Goal: Task Accomplishment & Management: Use online tool/utility

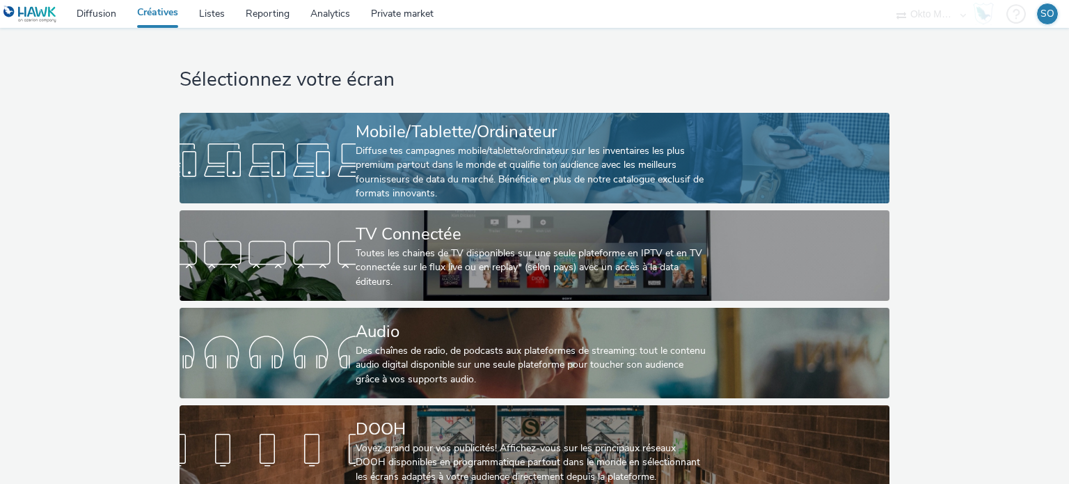
click at [421, 156] on div "Diffuse tes campagnes mobile/tablette/ordinateur sur les inventaires les plus p…" at bounding box center [532, 172] width 352 height 57
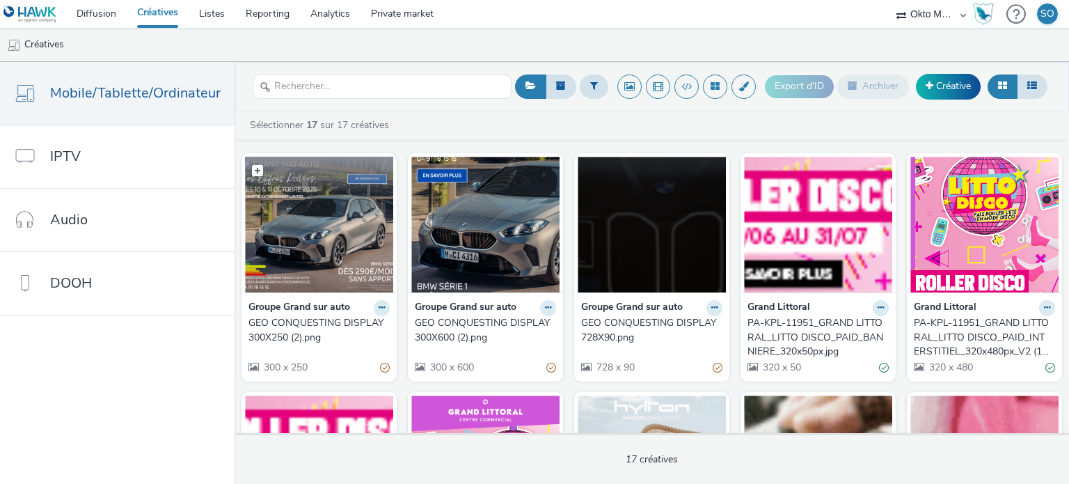
click at [306, 250] on img at bounding box center [319, 225] width 148 height 136
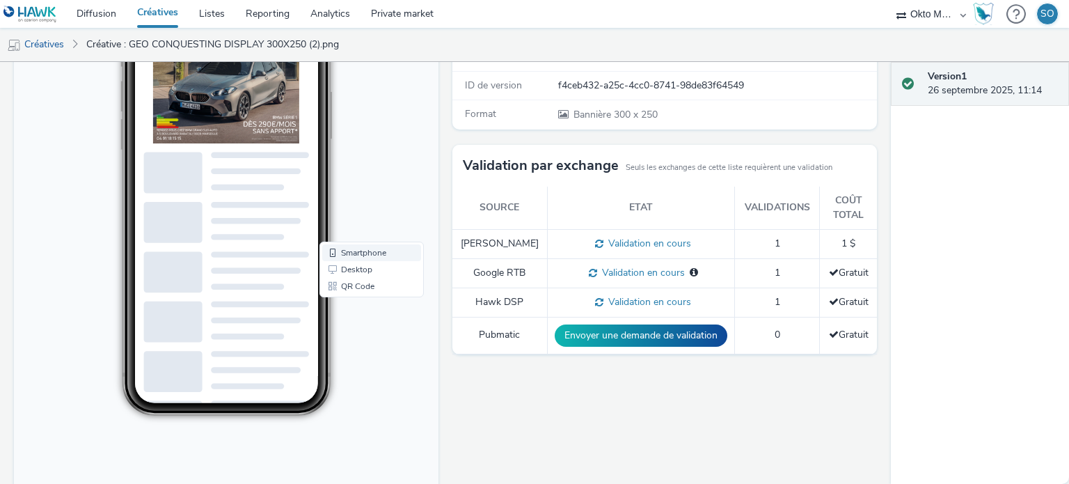
scroll to position [139, 0]
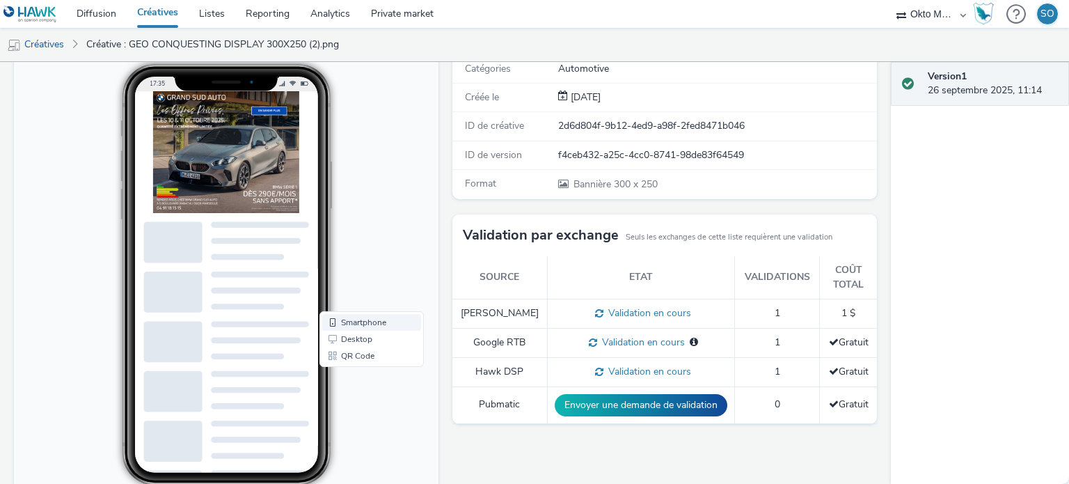
click at [365, 319] on link "Smartphone" at bounding box center [371, 322] width 99 height 17
click at [351, 318] on link "Smartphone" at bounding box center [371, 322] width 99 height 17
click at [377, 248] on body "17:35 Smartphone Desktop QR Code" at bounding box center [226, 311] width 424 height 571
click at [374, 379] on body "17:35 Smartphone Desktop QR Code" at bounding box center [226, 311] width 424 height 571
click at [373, 379] on body "17:35 Smartphone Desktop QR Code" at bounding box center [226, 311] width 424 height 571
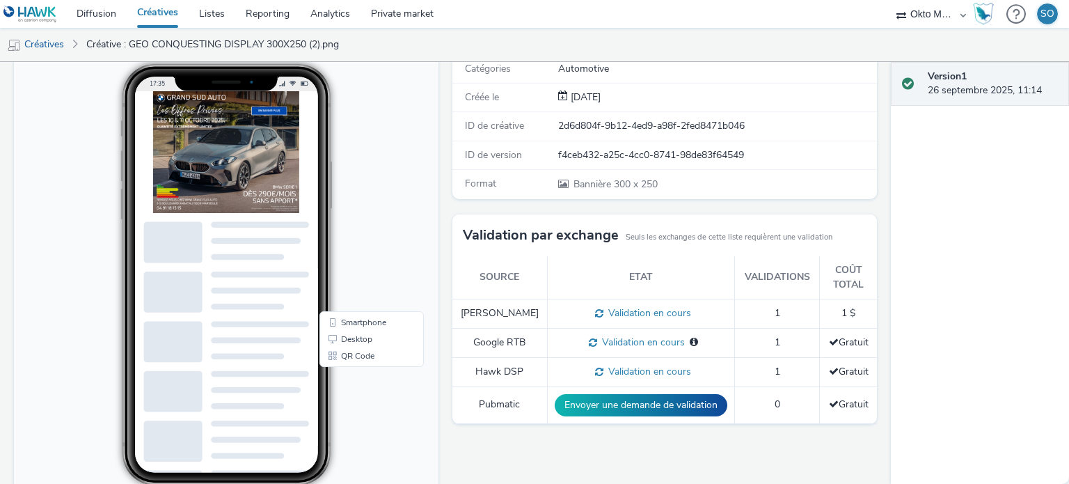
click at [372, 374] on body "17:35 Smartphone Desktop QR Code" at bounding box center [226, 311] width 424 height 571
click at [344, 324] on link "Smartphone" at bounding box center [371, 322] width 99 height 17
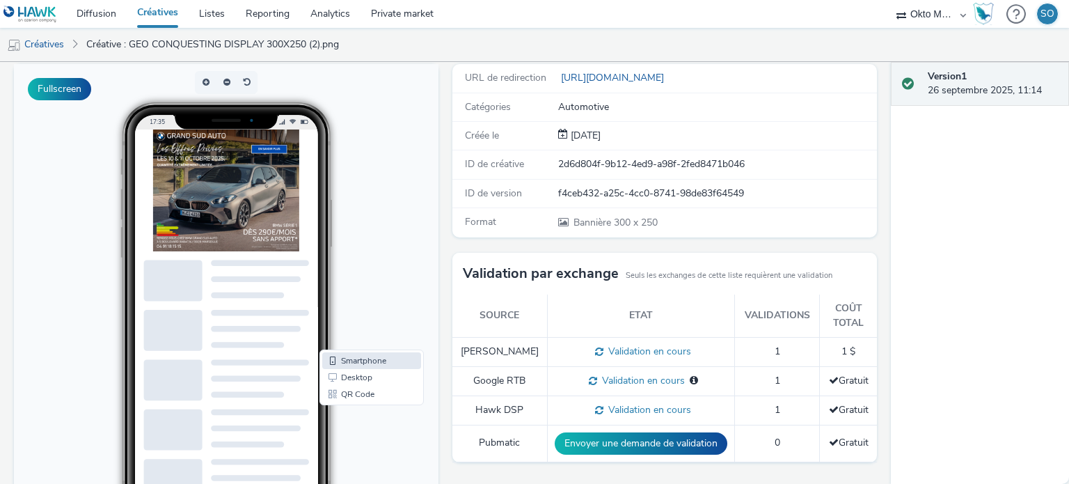
scroll to position [70, 0]
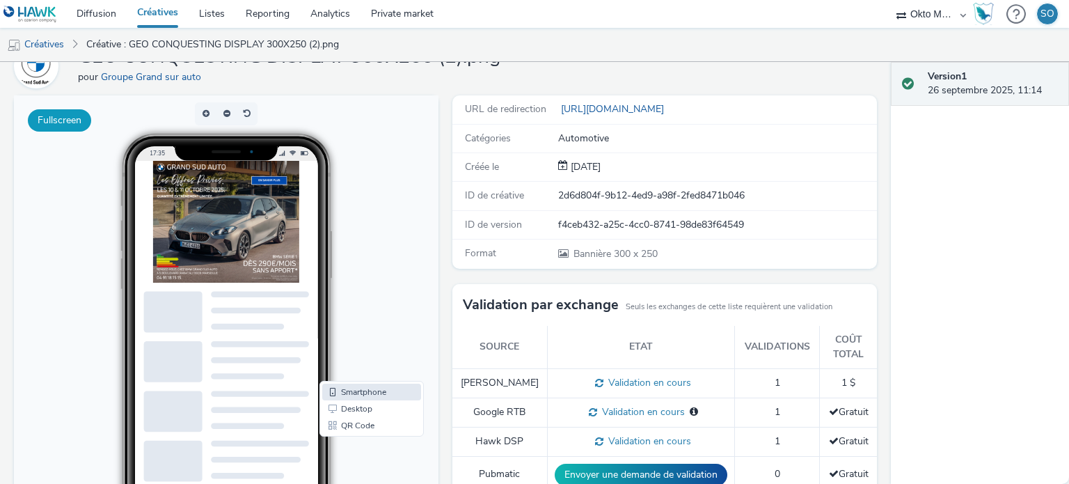
click at [71, 125] on button "Fullscreen" at bounding box center [59, 120] width 63 height 22
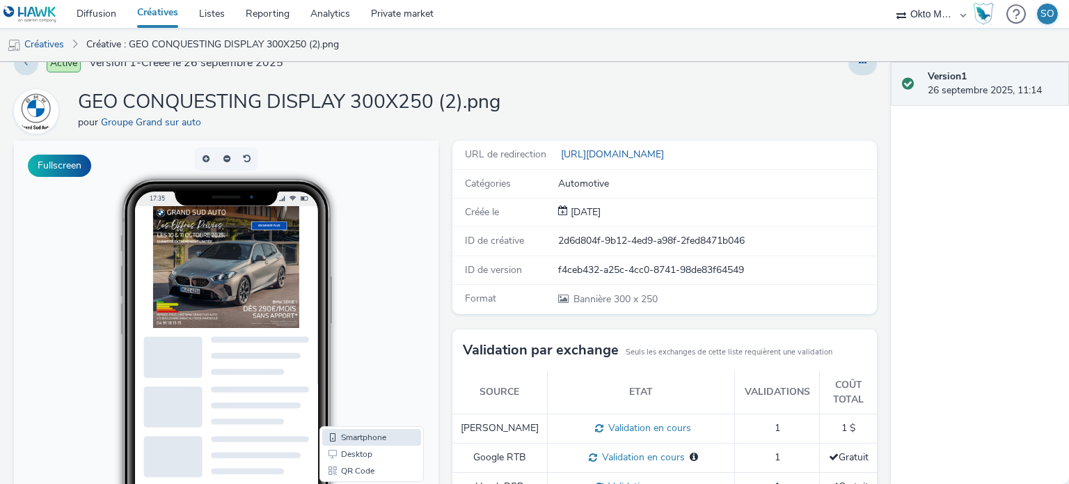
scroll to position [0, 0]
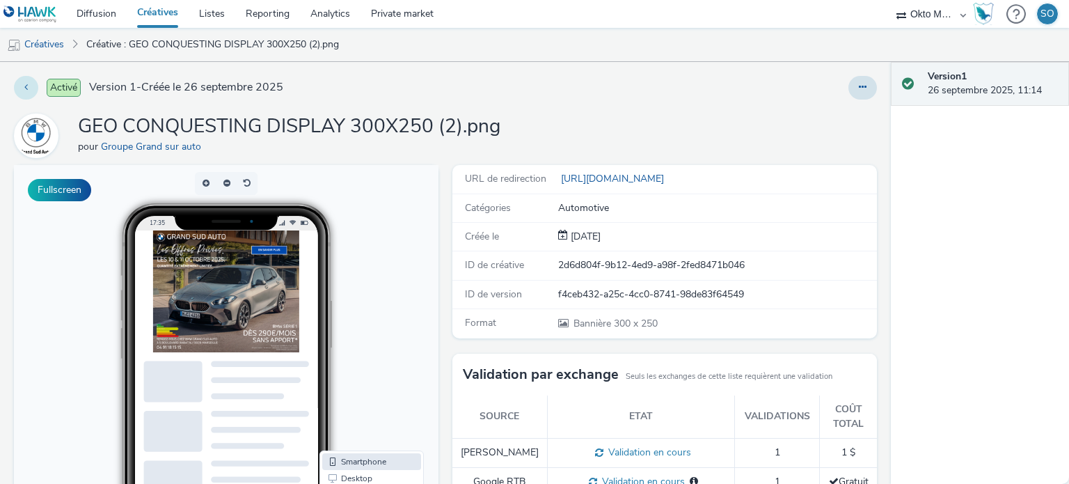
click at [25, 84] on icon at bounding box center [25, 87] width 3 height 10
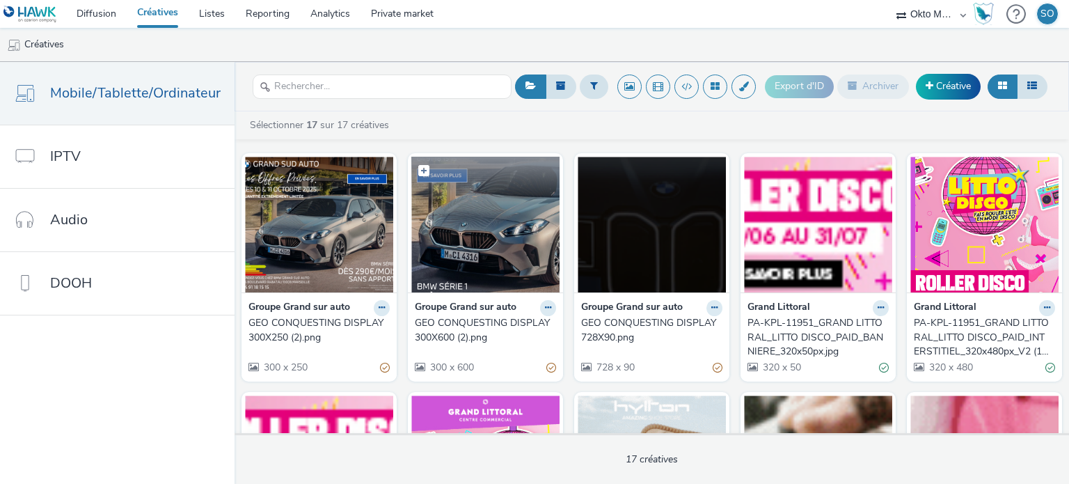
click at [467, 247] on img at bounding box center [485, 225] width 148 height 136
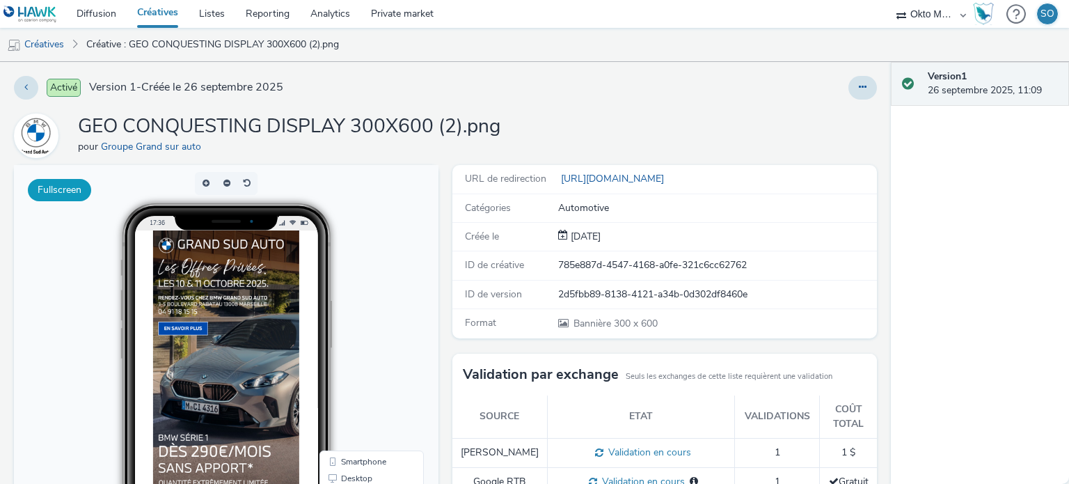
click at [45, 186] on button "Fullscreen" at bounding box center [59, 190] width 63 height 22
click at [42, 46] on link "Créatives" at bounding box center [35, 44] width 71 height 33
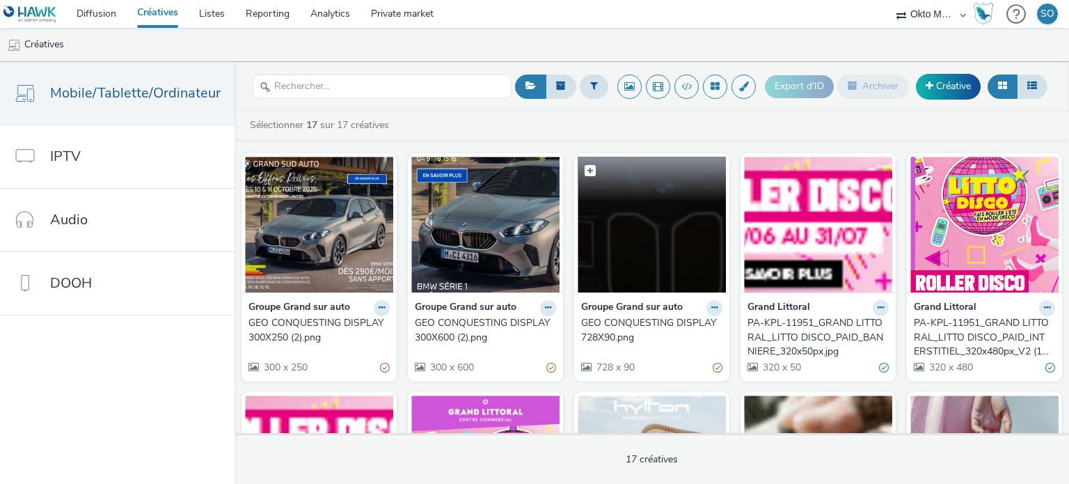
click at [611, 243] on img at bounding box center [652, 225] width 148 height 136
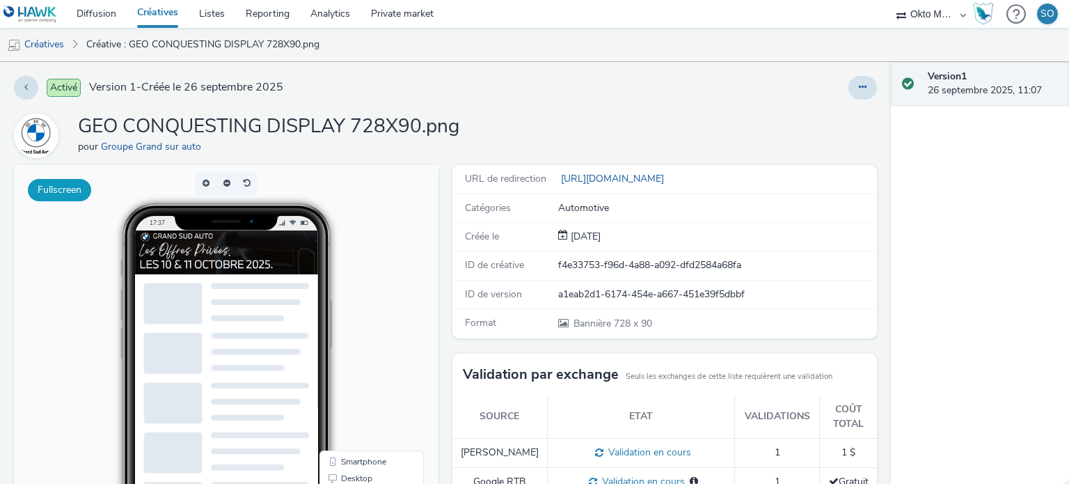
click at [63, 189] on button "Fullscreen" at bounding box center [59, 190] width 63 height 22
